Goal: Transaction & Acquisition: Book appointment/travel/reservation

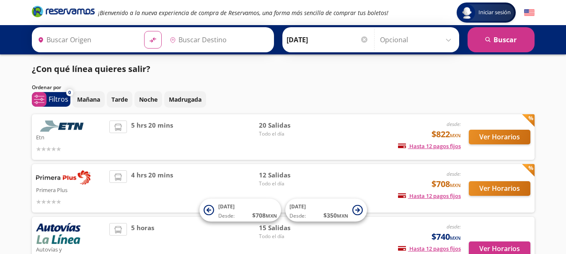
type input "[GEOGRAPHIC_DATA], [GEOGRAPHIC_DATA]"
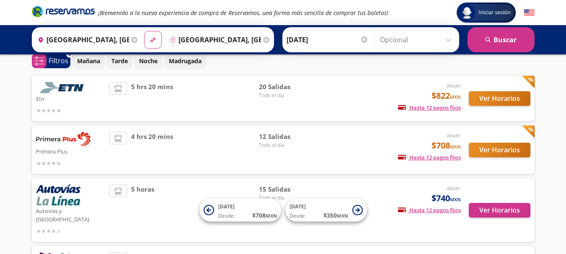
scroll to position [64, 0]
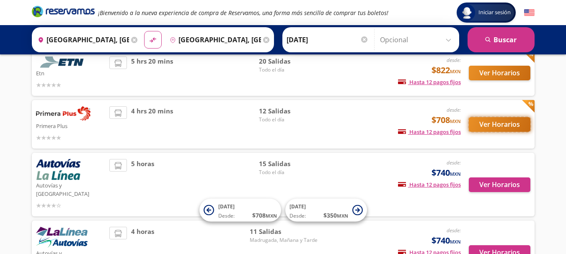
click at [501, 126] on button "Ver Horarios" at bounding box center [500, 124] width 62 height 15
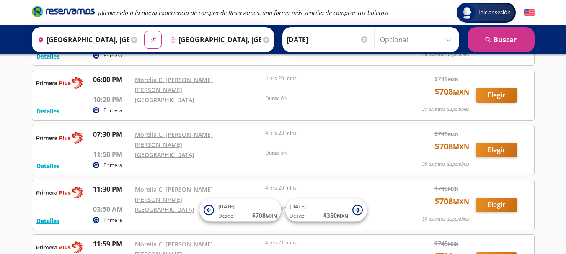
scroll to position [514, 0]
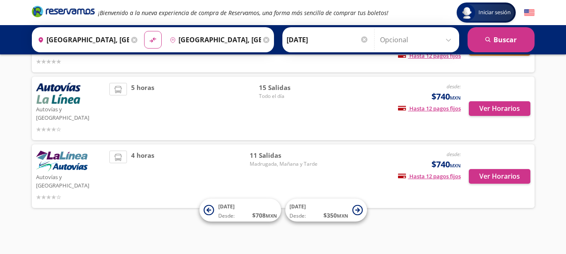
scroll to position [64, 0]
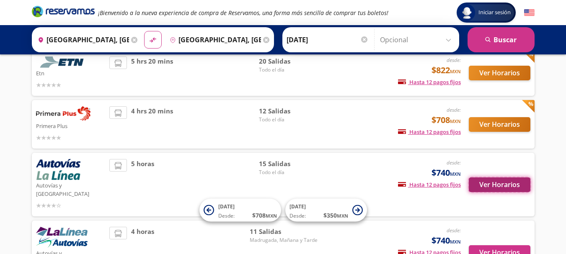
click at [509, 185] on button "Ver Horarios" at bounding box center [500, 185] width 62 height 15
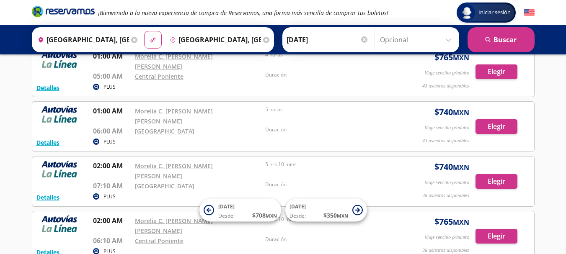
scroll to position [122, 0]
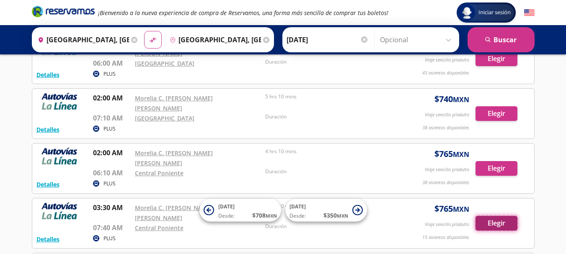
click at [497, 216] on button "Elegir" at bounding box center [497, 223] width 42 height 15
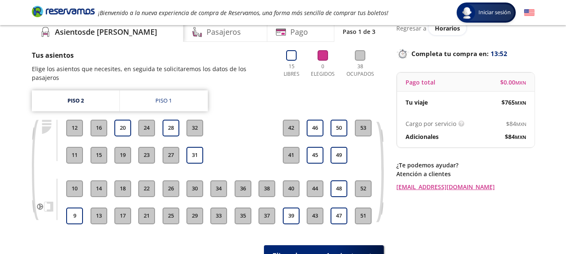
scroll to position [36, 0]
click at [164, 97] on div "Piso 1" at bounding box center [163, 101] width 16 height 8
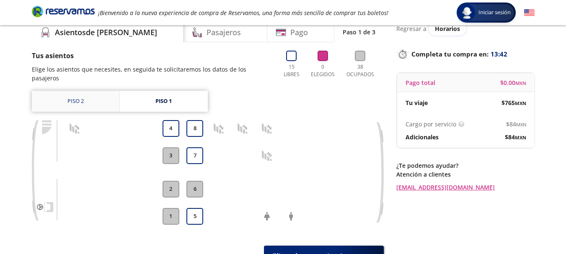
click at [73, 97] on link "Piso 2" at bounding box center [76, 101] width 88 height 21
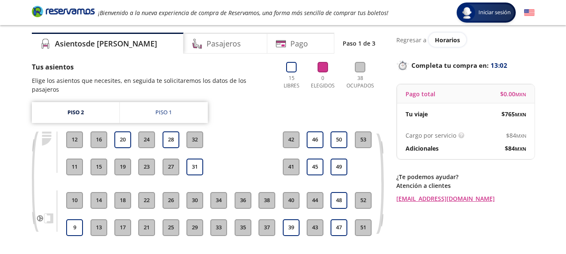
scroll to position [25, 0]
click at [166, 108] on div "Piso 1" at bounding box center [163, 112] width 16 height 8
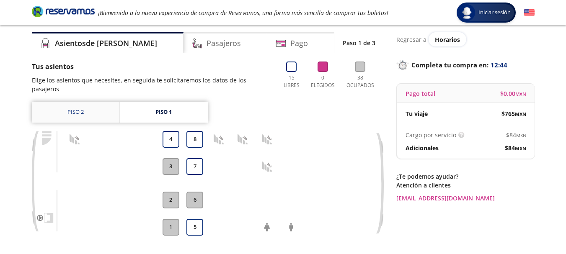
click at [87, 105] on link "Piso 2" at bounding box center [76, 112] width 88 height 21
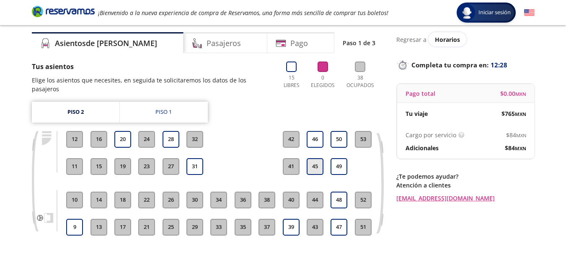
click at [310, 158] on button "45" at bounding box center [315, 166] width 17 height 17
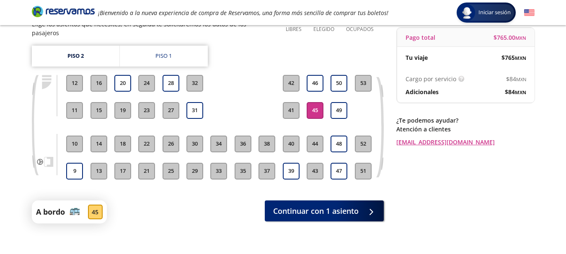
scroll to position [96, 0]
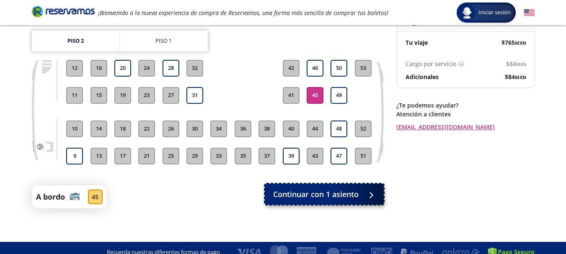
click at [358, 189] on span "Continuar con 1 asiento" at bounding box center [316, 194] width 86 height 11
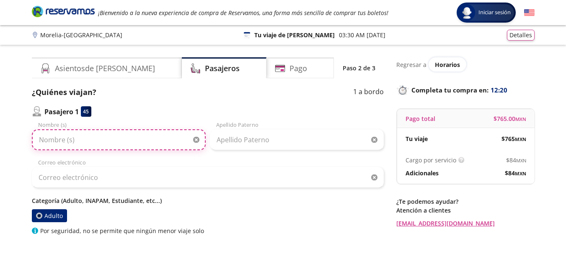
click at [78, 145] on input "Nombre (s)" at bounding box center [119, 140] width 174 height 21
type input "[PERSON_NAME]"
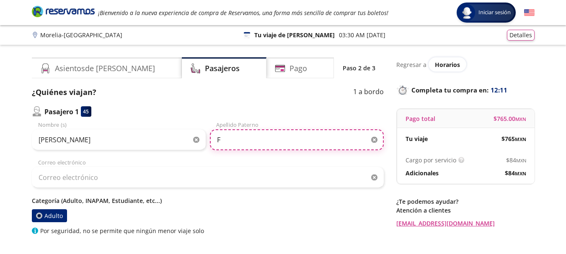
type input "F"
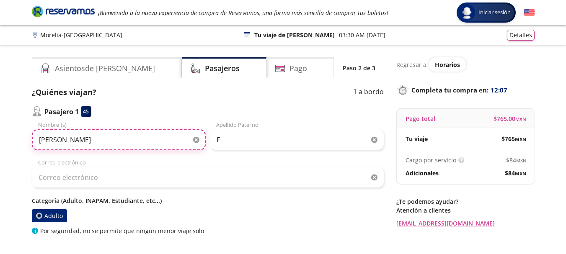
type input "[PERSON_NAME]"
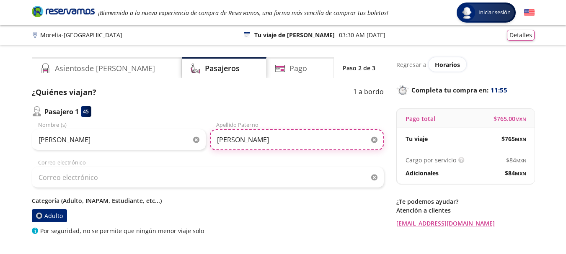
type input "[PERSON_NAME]"
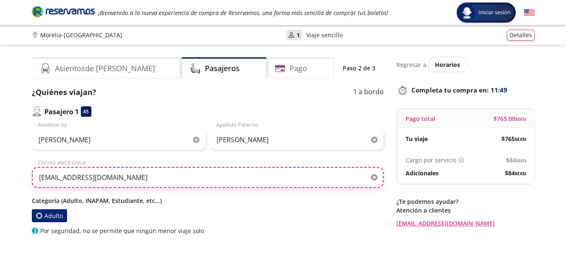
type input "[EMAIL_ADDRESS][DOMAIN_NAME]"
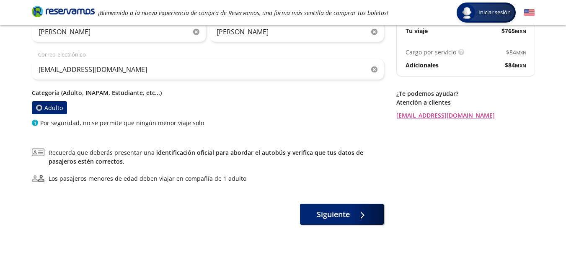
scroll to position [109, 0]
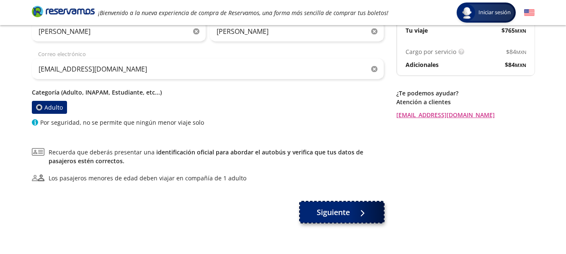
click at [339, 218] on span "Siguiente" at bounding box center [333, 212] width 33 height 11
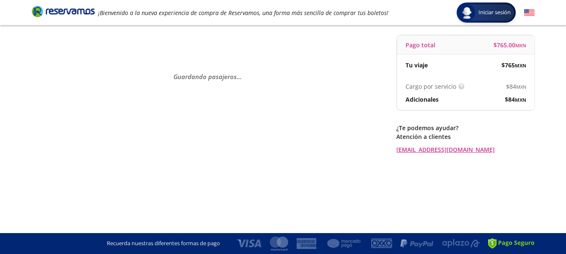
scroll to position [0, 0]
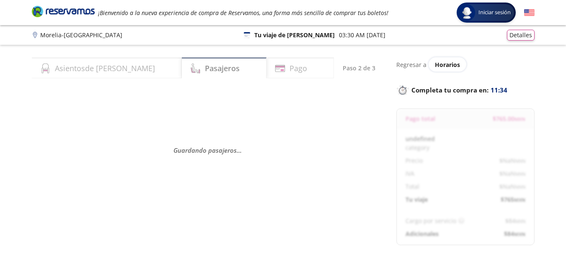
select select "MX"
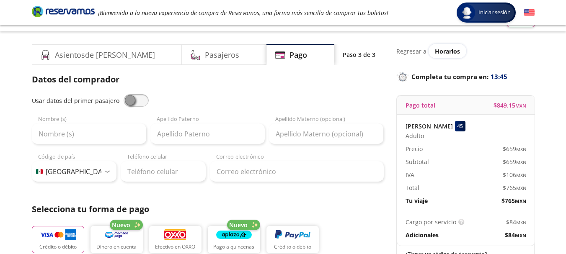
scroll to position [13, 0]
click at [127, 100] on span at bounding box center [136, 101] width 25 height 13
click at [124, 95] on input "checkbox" at bounding box center [124, 95] width 0 height 0
type input "[PERSON_NAME]"
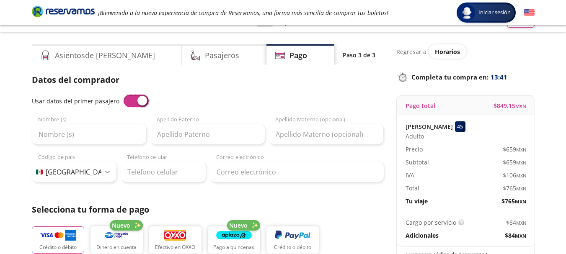
type input "[EMAIL_ADDRESS][DOMAIN_NAME]"
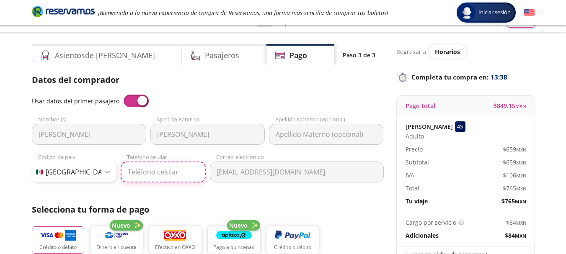
click at [167, 177] on input "Teléfono celular" at bounding box center [163, 172] width 85 height 21
type input "[PHONE_NUMBER]"
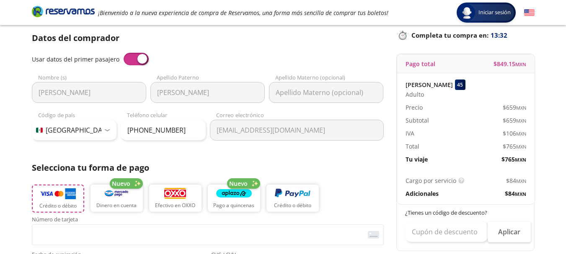
scroll to position [80, 0]
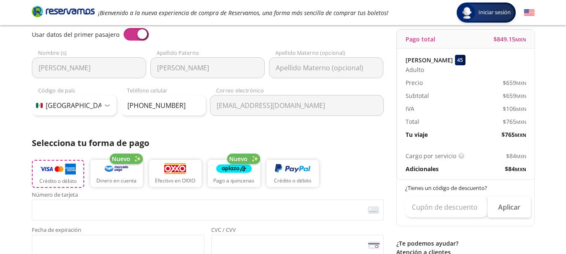
click at [59, 170] on img "button" at bounding box center [58, 169] width 36 height 13
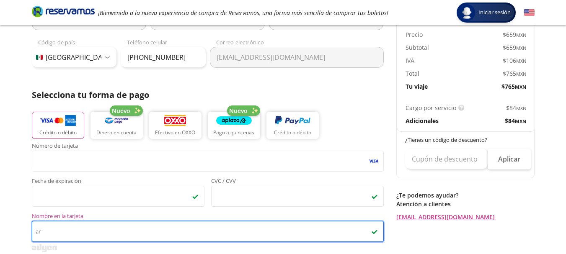
type input "a"
type input "[PERSON_NAME] [PERSON_NAME]"
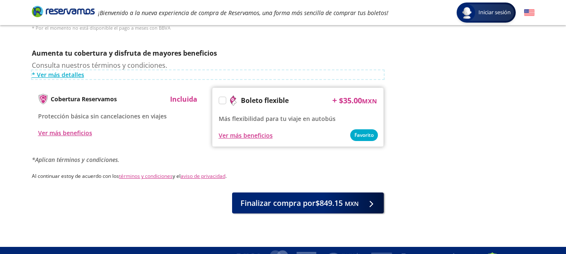
scroll to position [428, 0]
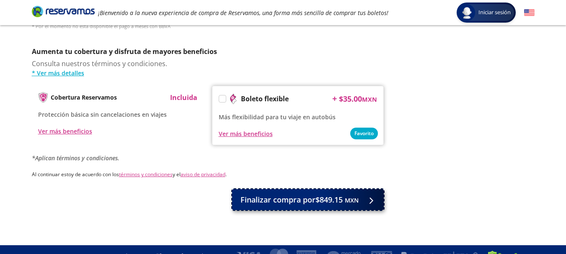
click at [311, 194] on span "Finalizar compra por $849.15 MXN" at bounding box center [300, 199] width 118 height 11
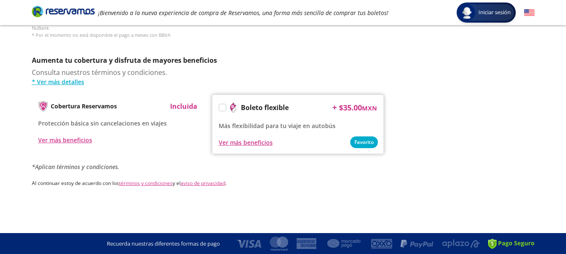
scroll to position [0, 0]
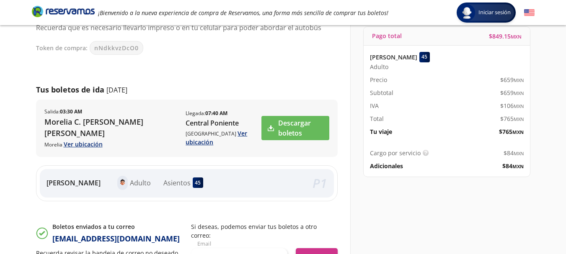
scroll to position [79, 0]
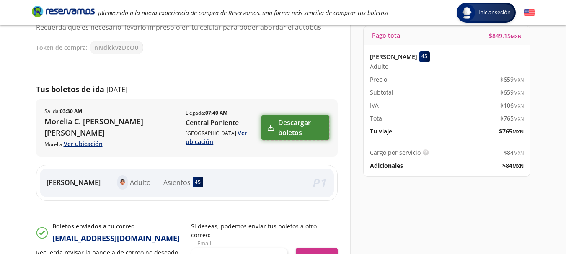
click at [293, 124] on link "Descargar boletos" at bounding box center [295, 128] width 67 height 24
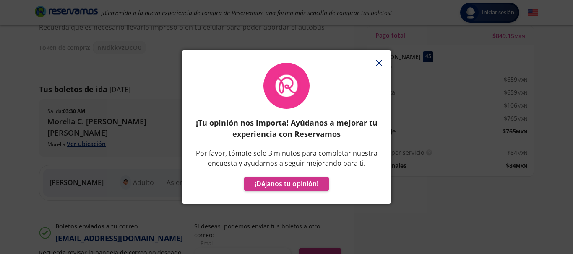
click at [378, 62] on icon "button" at bounding box center [379, 63] width 6 height 6
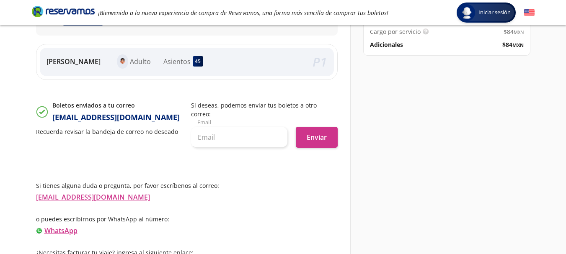
scroll to position [206, 0]
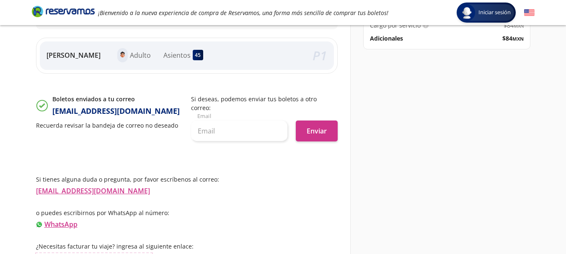
click at [65, 254] on link "Información para obtener tu factura" at bounding box center [94, 258] width 116 height 9
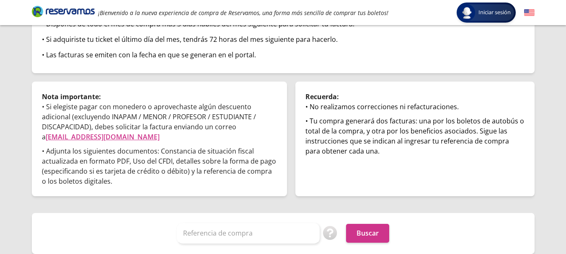
scroll to position [103, 0]
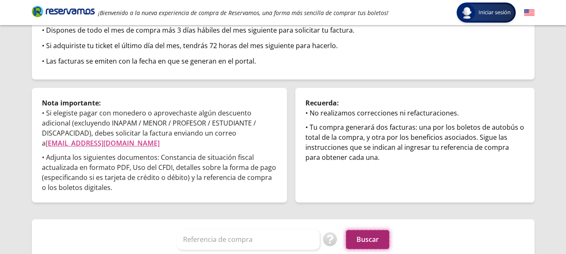
click at [363, 241] on button "Buscar" at bounding box center [367, 240] width 43 height 19
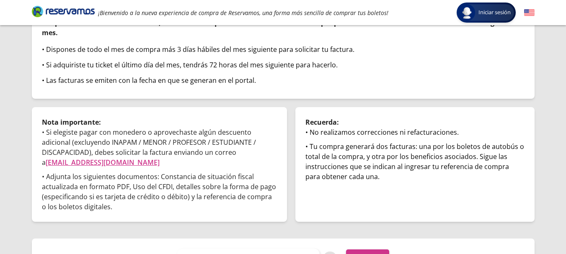
scroll to position [109, 0]
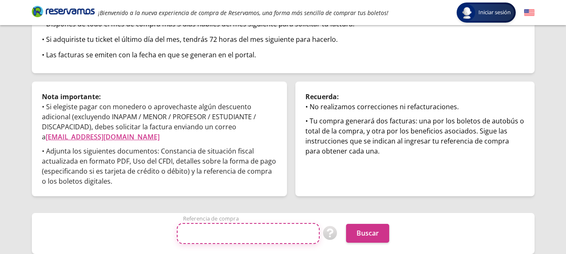
click at [259, 232] on input "Referencia de compra" at bounding box center [248, 233] width 143 height 21
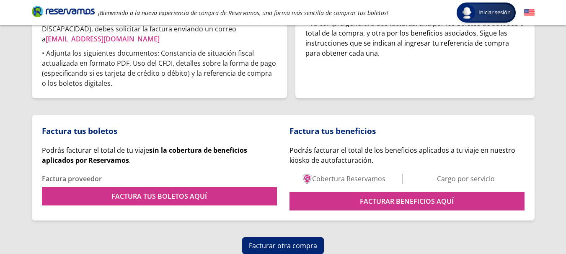
scroll to position [207, 0]
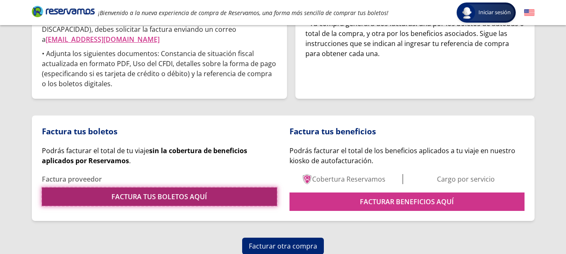
click at [207, 191] on link "FACTURA TUS BOLETOS AQUÍ" at bounding box center [159, 197] width 235 height 18
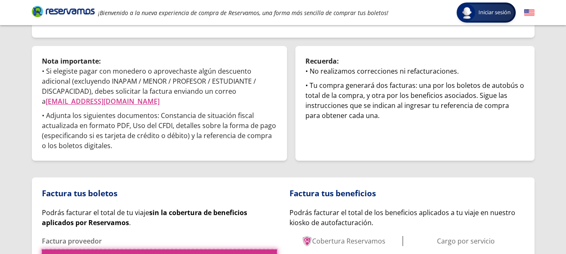
scroll to position [145, 0]
